Goal: Navigation & Orientation: Find specific page/section

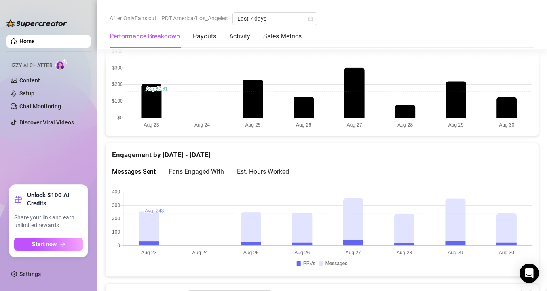
scroll to position [495, 0]
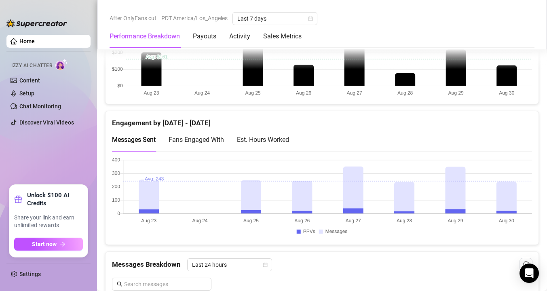
click at [273, 131] on div "Est. Hours Worked" at bounding box center [263, 139] width 52 height 23
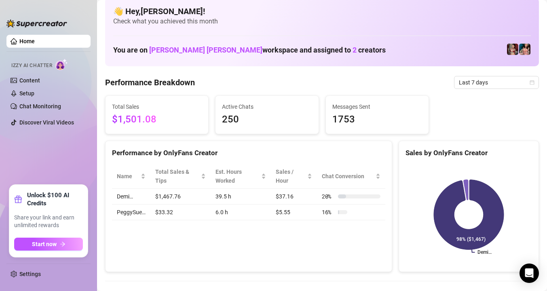
scroll to position [0, 0]
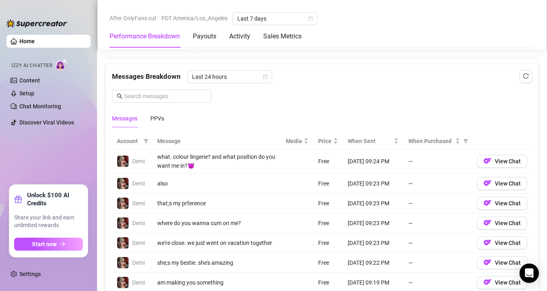
scroll to position [690, 0]
